Goal: Task Accomplishment & Management: Complete application form

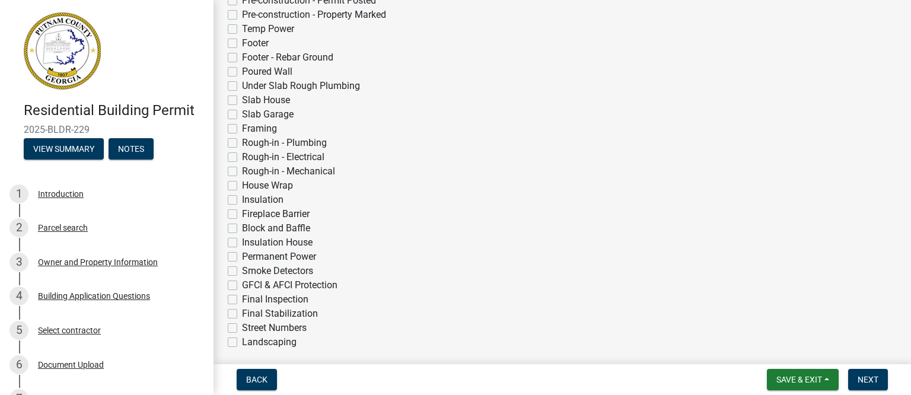
scroll to position [356, 0]
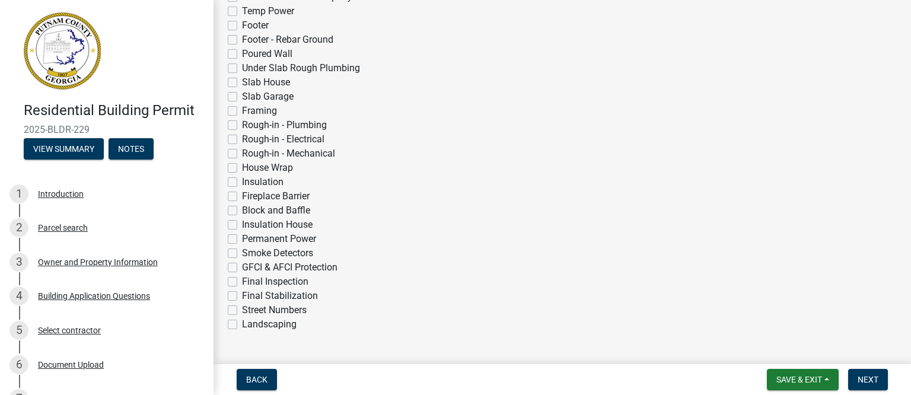
click at [242, 225] on label "Insulation House" at bounding box center [277, 225] width 71 height 14
click at [242, 225] on input "Insulation House" at bounding box center [246, 222] width 8 height 8
checkbox input "true"
checkbox input "false"
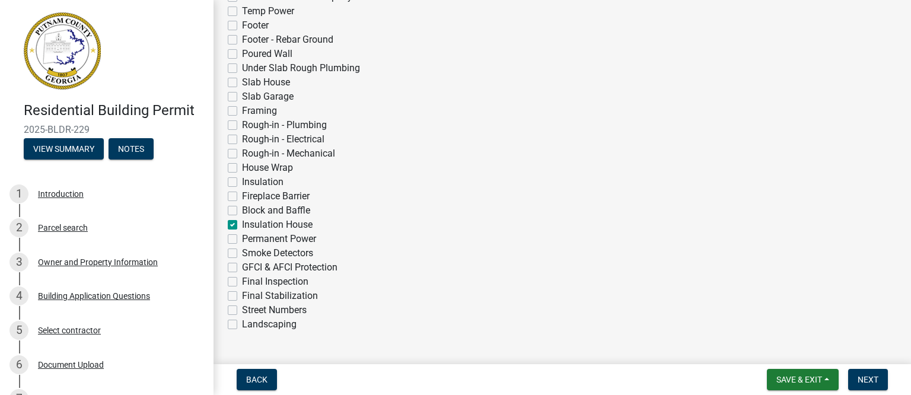
checkbox input "false"
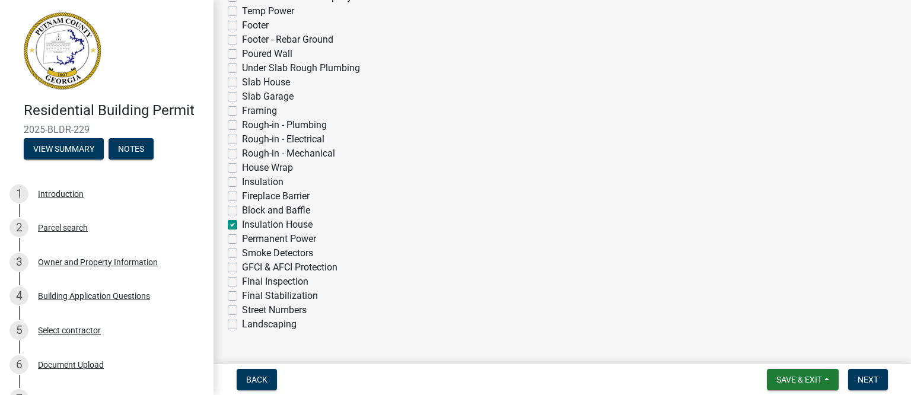
checkbox input "false"
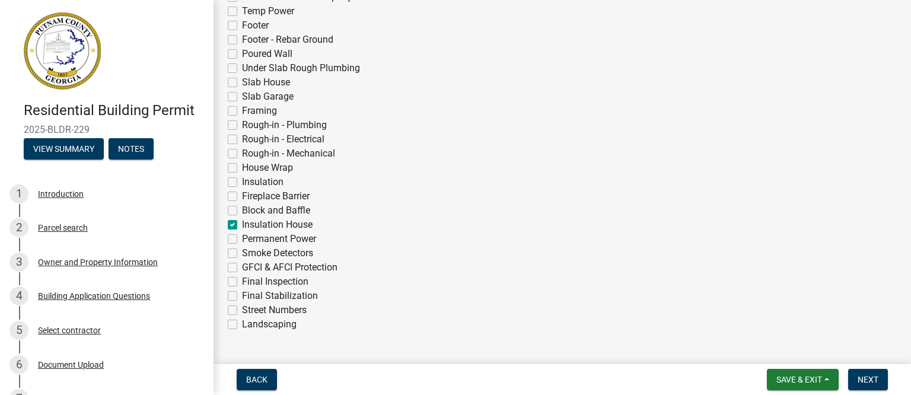
checkbox input "false"
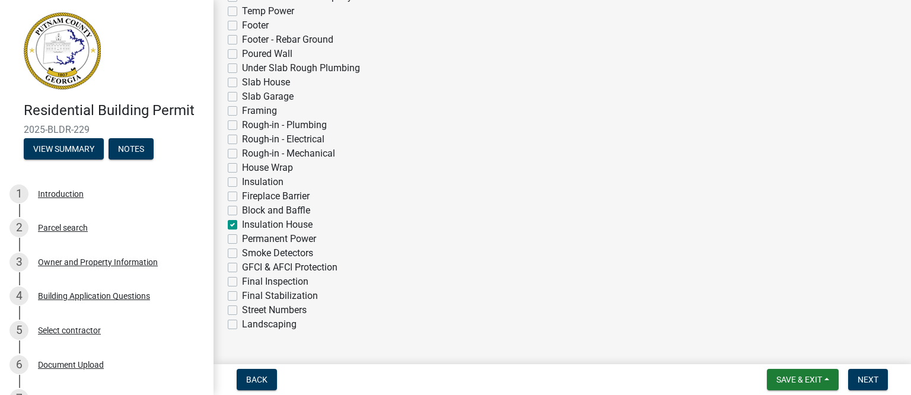
checkbox input "false"
checkbox input "true"
checkbox input "false"
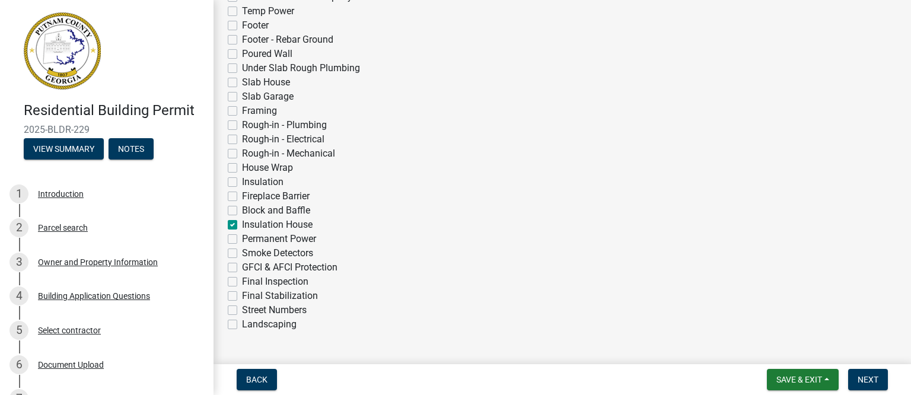
checkbox input "false"
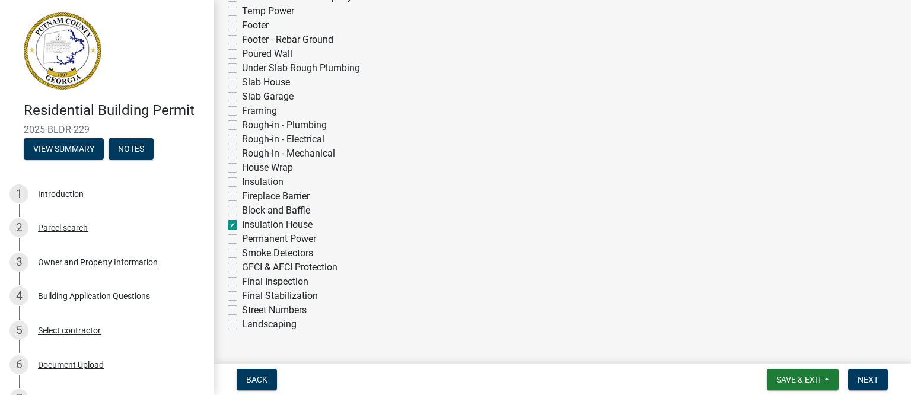
checkbox input "false"
click at [864, 378] on span "Next" at bounding box center [868, 379] width 21 height 9
click at [867, 375] on span "Next" at bounding box center [868, 379] width 21 height 9
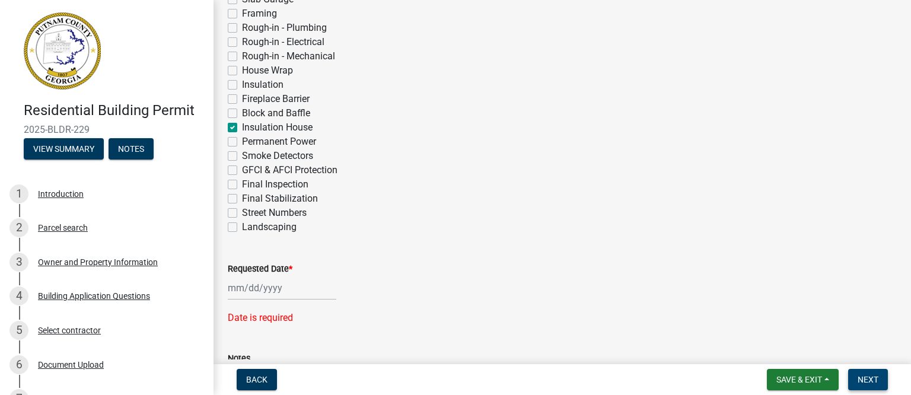
scroll to position [503, 0]
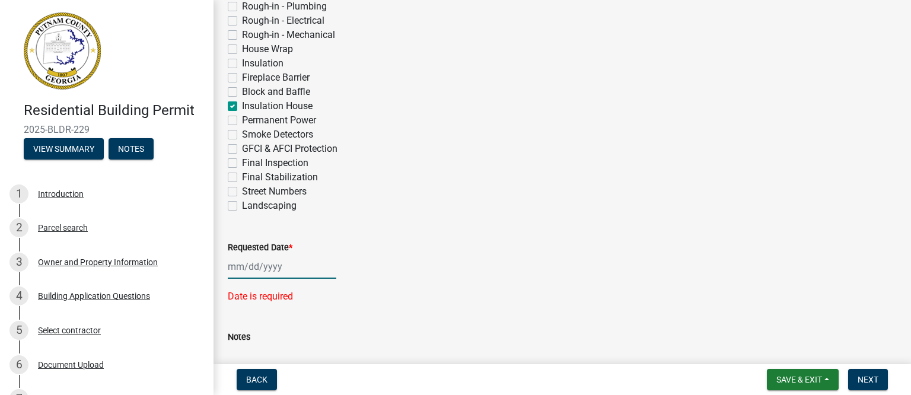
click at [240, 267] on div at bounding box center [282, 266] width 109 height 24
select select "9"
select select "2025"
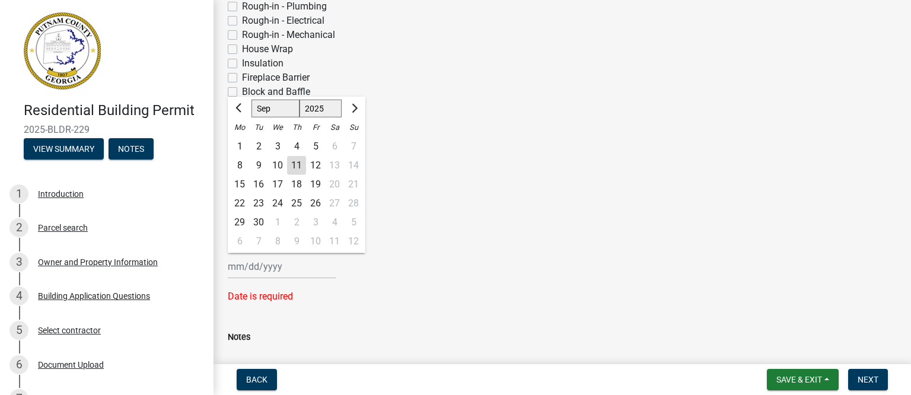
click at [294, 163] on div "11" at bounding box center [296, 165] width 19 height 19
type input "[DATE]"
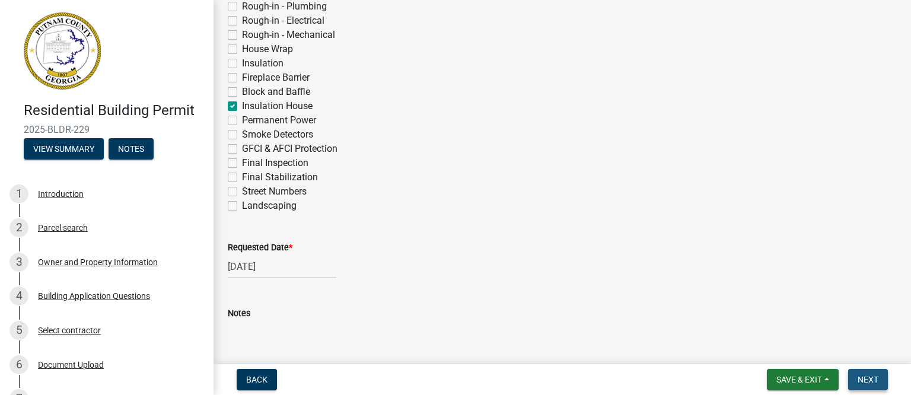
click at [871, 378] on span "Next" at bounding box center [868, 379] width 21 height 9
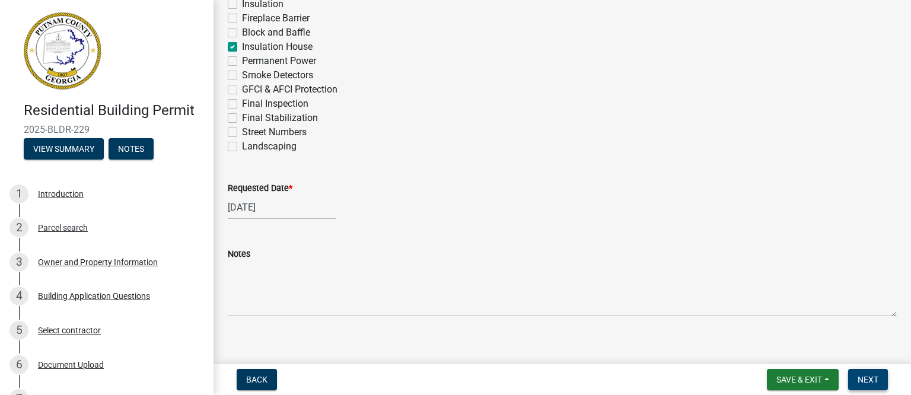
scroll to position [575, 0]
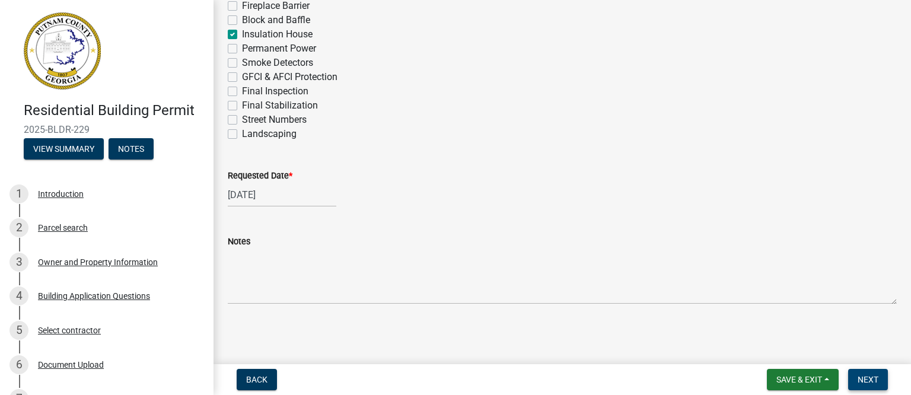
click at [865, 377] on span "Next" at bounding box center [868, 379] width 21 height 9
click at [251, 196] on div "[DATE]" at bounding box center [282, 195] width 109 height 24
select select "9"
select select "2025"
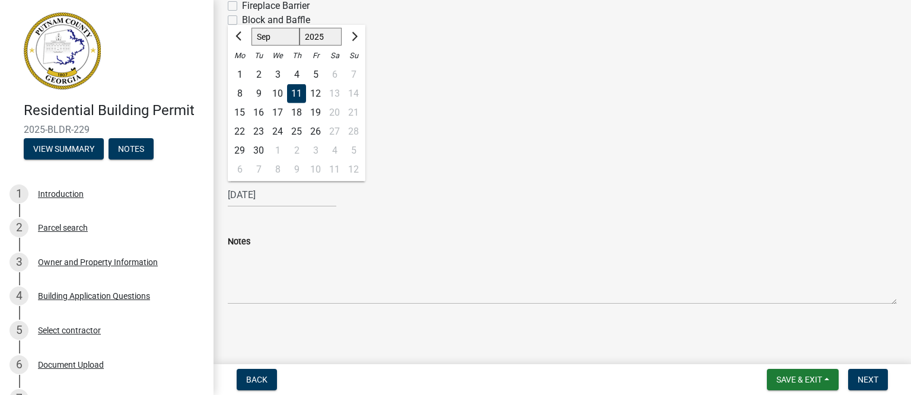
click at [316, 91] on div "12" at bounding box center [315, 93] width 19 height 19
type input "[DATE]"
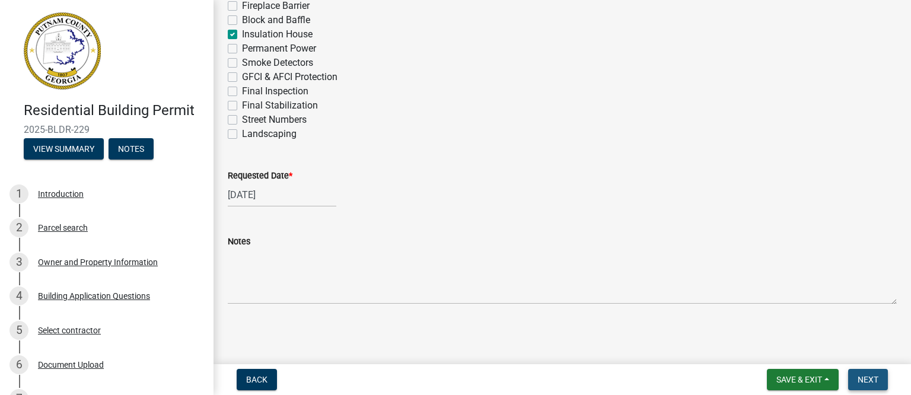
click at [865, 379] on span "Next" at bounding box center [868, 379] width 21 height 9
click at [259, 196] on div "[DATE]" at bounding box center [282, 195] width 109 height 24
select select "9"
select select "2025"
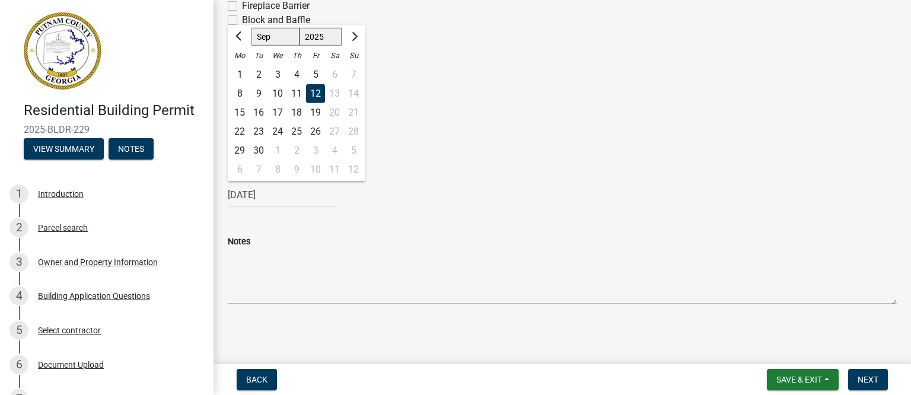
click at [294, 87] on div "11" at bounding box center [296, 93] width 19 height 19
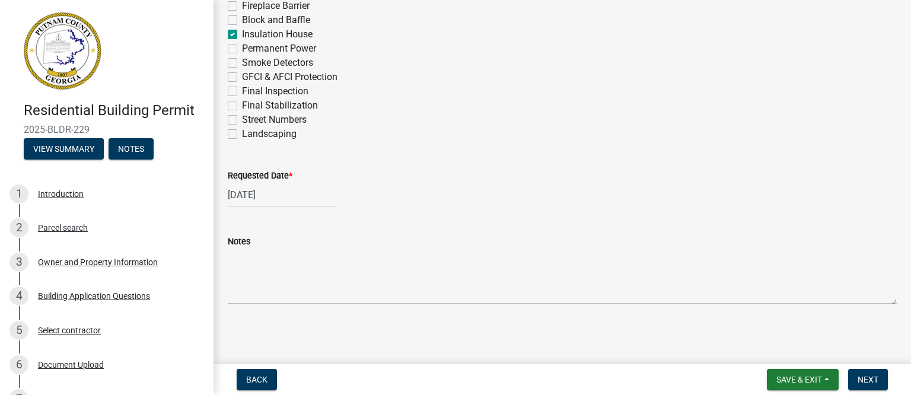
type input "[DATE]"
click at [794, 375] on span "Save & Exit" at bounding box center [799, 379] width 46 height 9
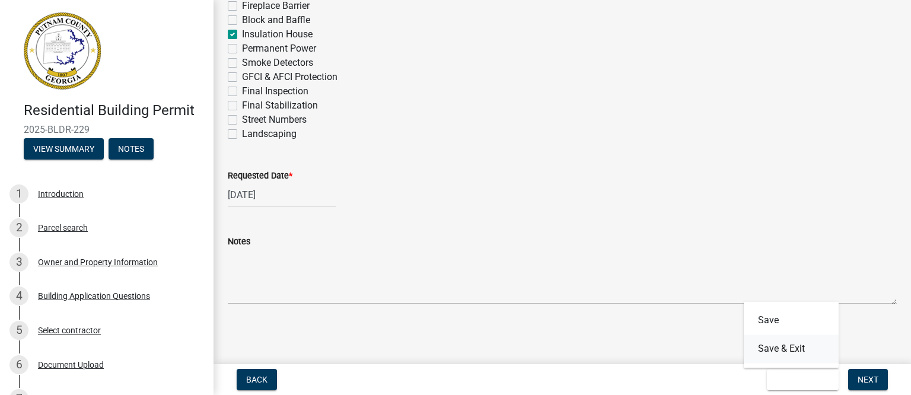
click at [784, 345] on button "Save & Exit" at bounding box center [791, 349] width 95 height 28
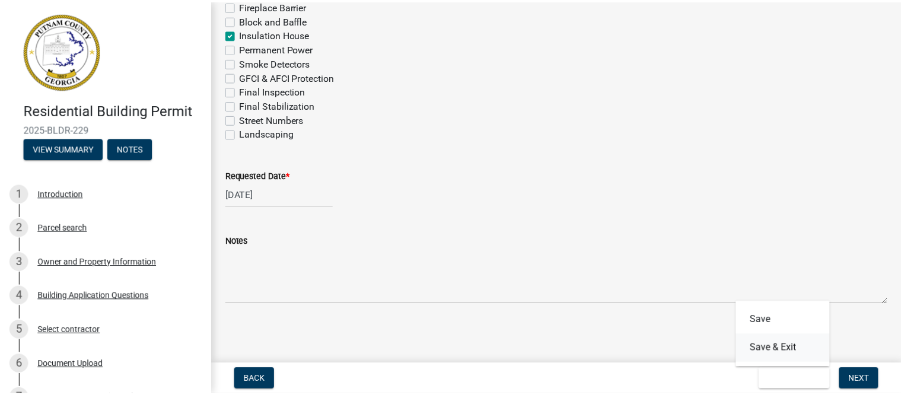
scroll to position [0, 0]
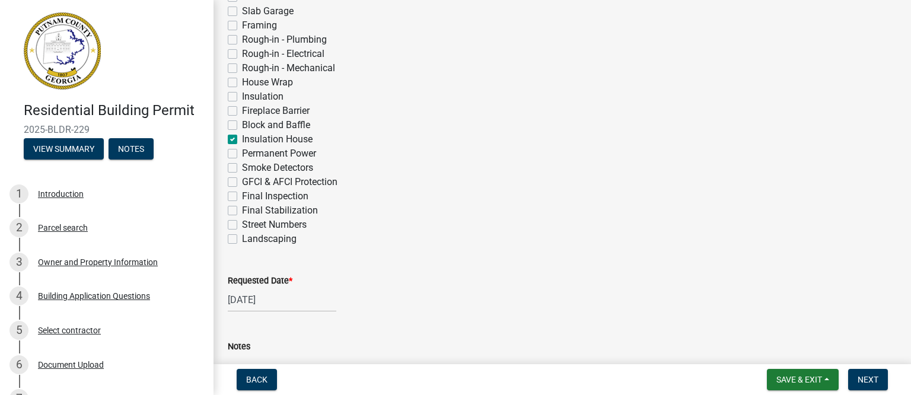
scroll to position [474, 0]
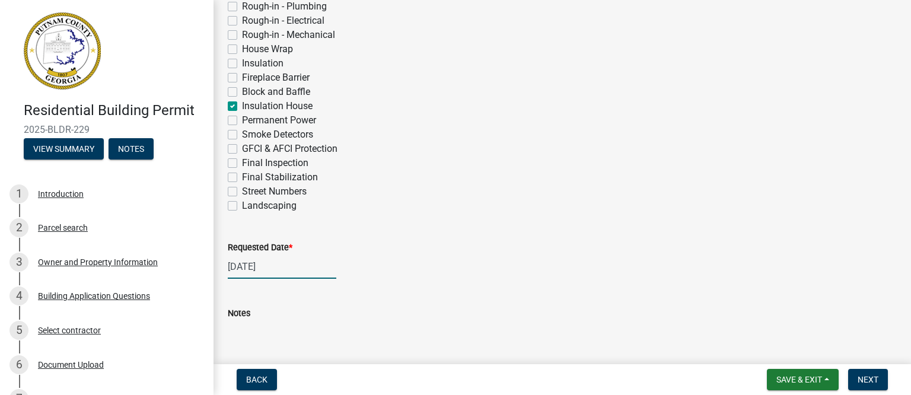
click at [247, 263] on div "[DATE]" at bounding box center [282, 266] width 109 height 24
select select "9"
select select "2025"
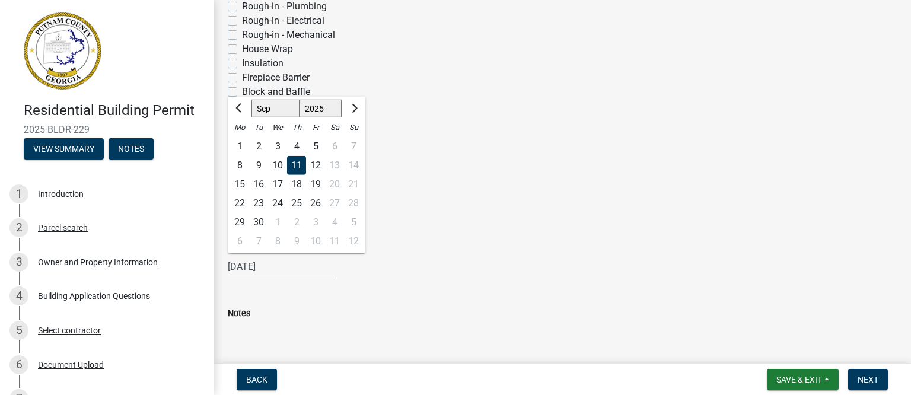
click at [318, 163] on div "12" at bounding box center [315, 165] width 19 height 19
type input "[DATE]"
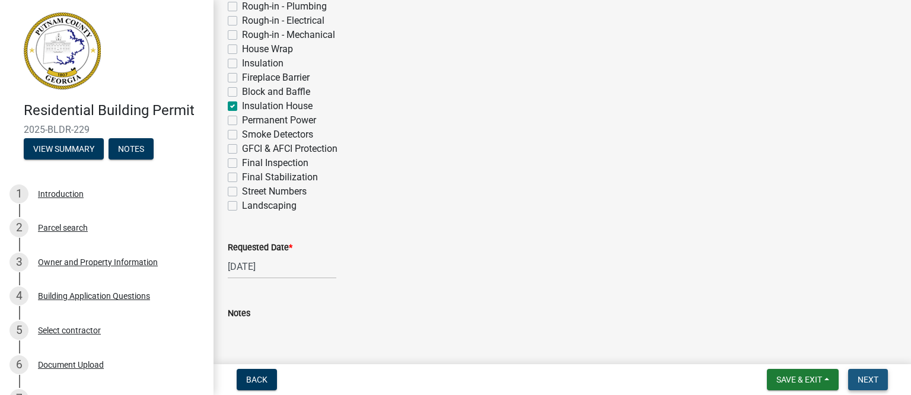
click at [869, 377] on span "Next" at bounding box center [868, 379] width 21 height 9
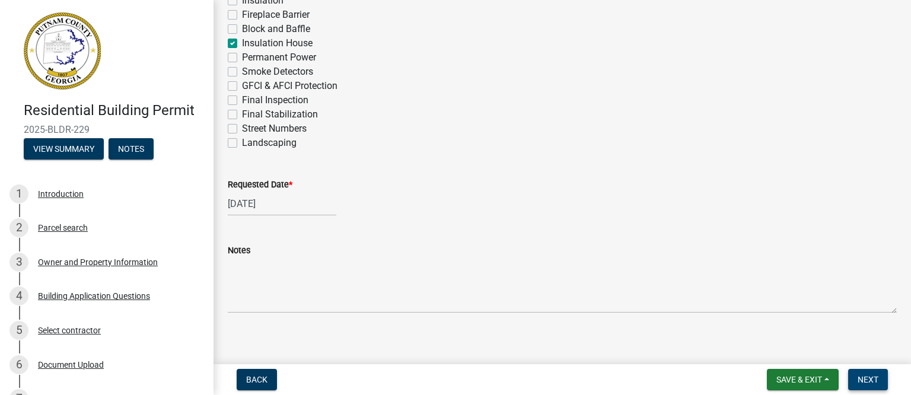
scroll to position [575, 0]
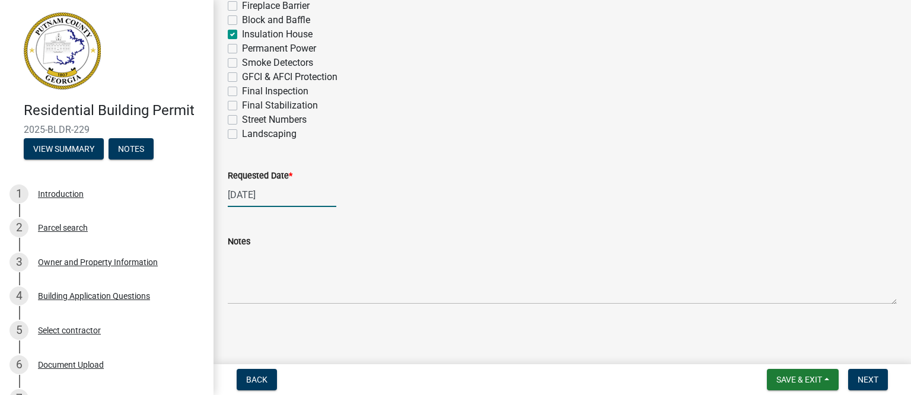
click at [268, 192] on div "[DATE]" at bounding box center [282, 195] width 109 height 24
select select "9"
select select "2025"
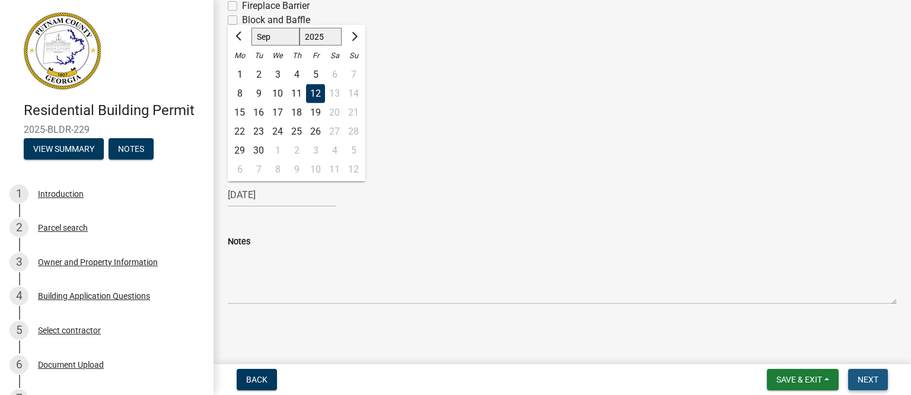
click at [871, 376] on span "Next" at bounding box center [868, 379] width 21 height 9
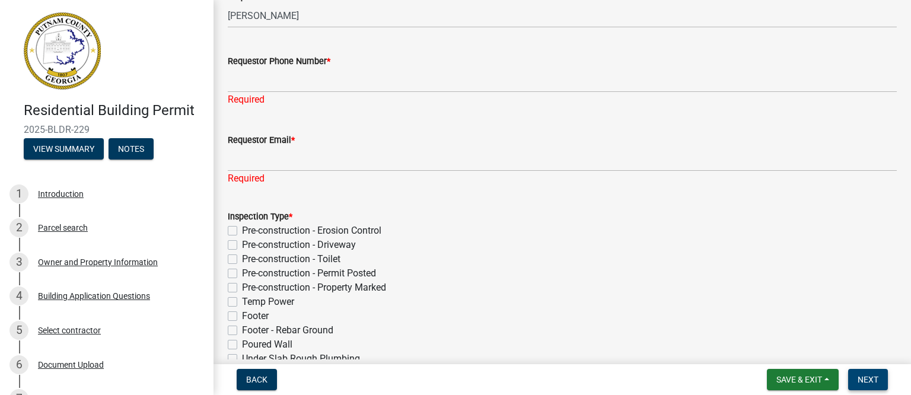
scroll to position [0, 0]
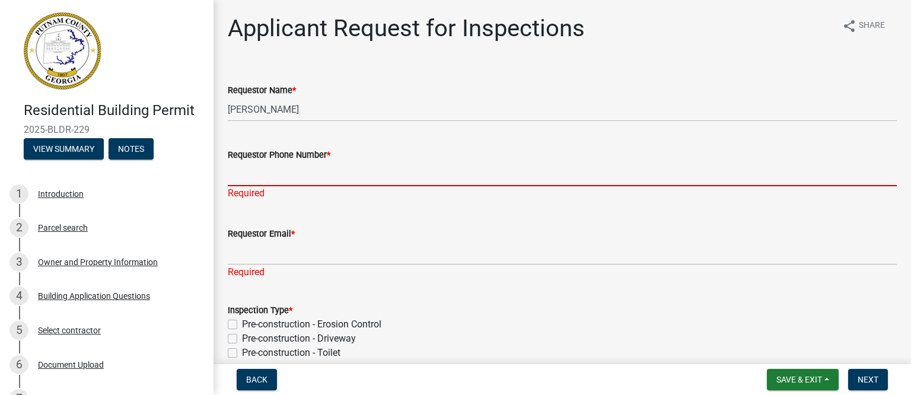
click at [259, 176] on input "Requestor Phone Number *" at bounding box center [562, 174] width 669 height 24
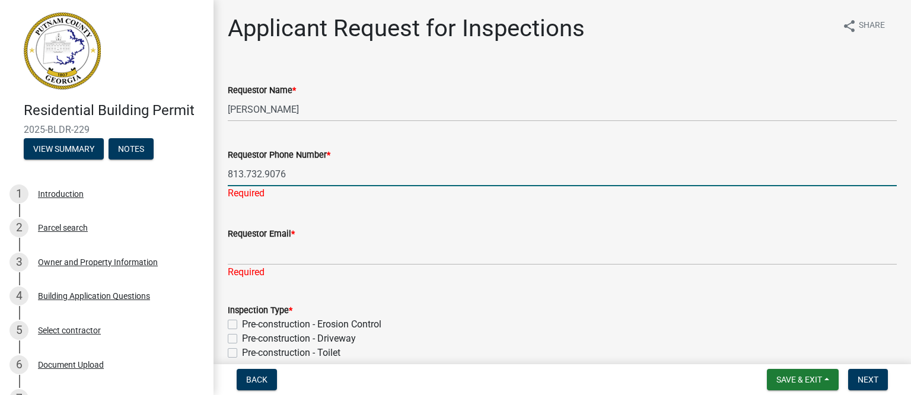
type input "813.732.9076"
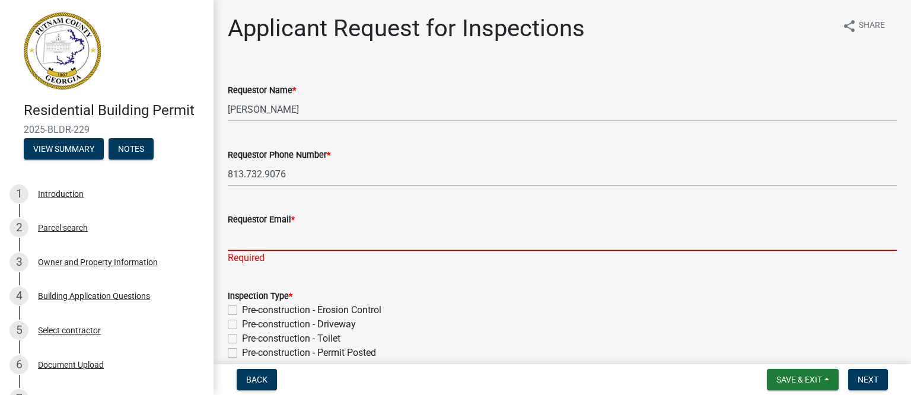
click at [266, 240] on input "Requestor Email *" at bounding box center [562, 239] width 669 height 24
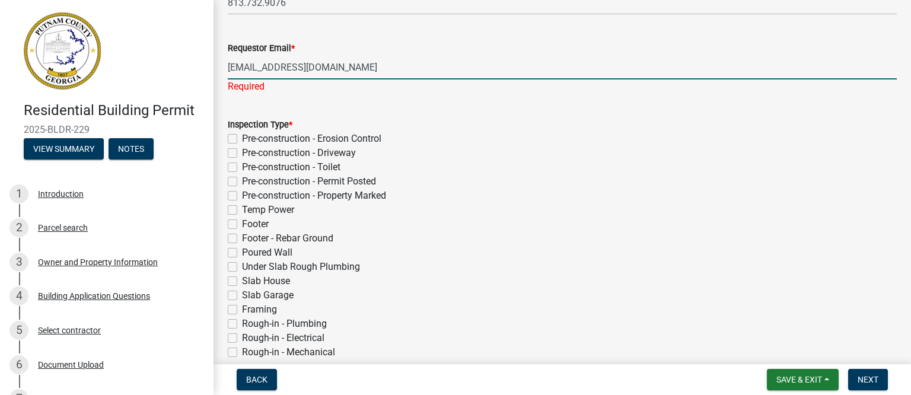
scroll to position [178, 0]
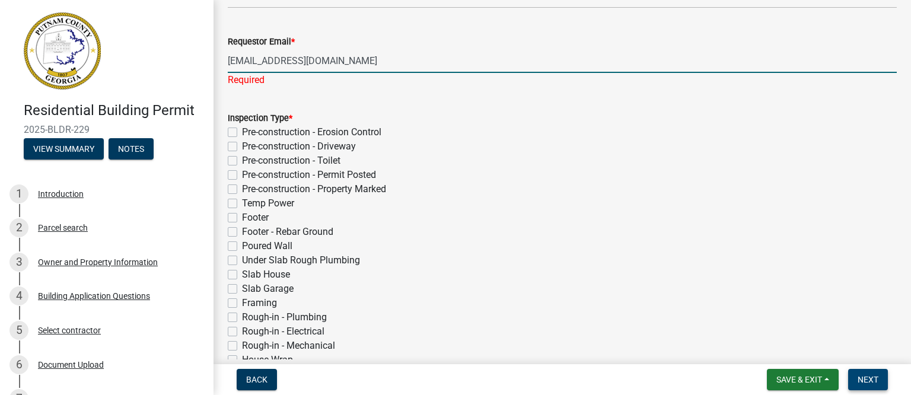
type input "[EMAIL_ADDRESS][DOMAIN_NAME]"
click at [861, 377] on span "Next" at bounding box center [868, 379] width 21 height 9
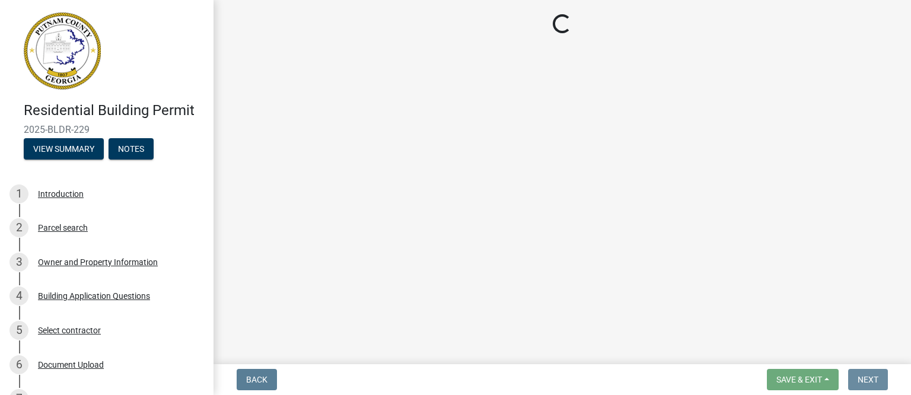
scroll to position [0, 0]
